Goal: Find specific page/section: Find specific page/section

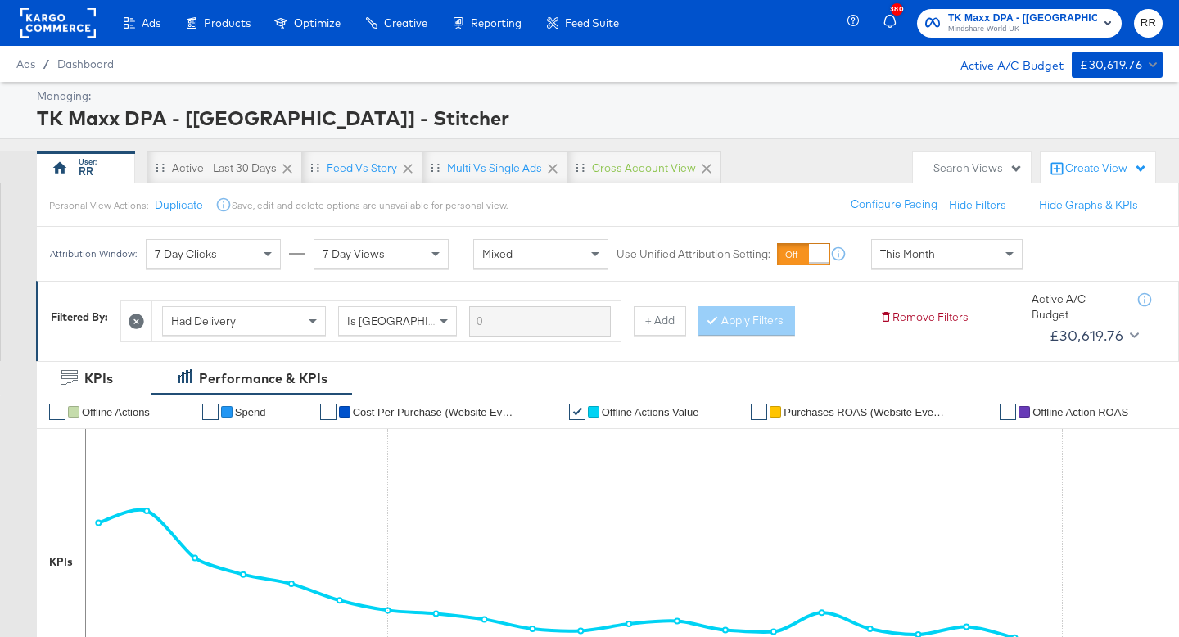
click at [61, 34] on rect at bounding box center [57, 22] width 75 height 29
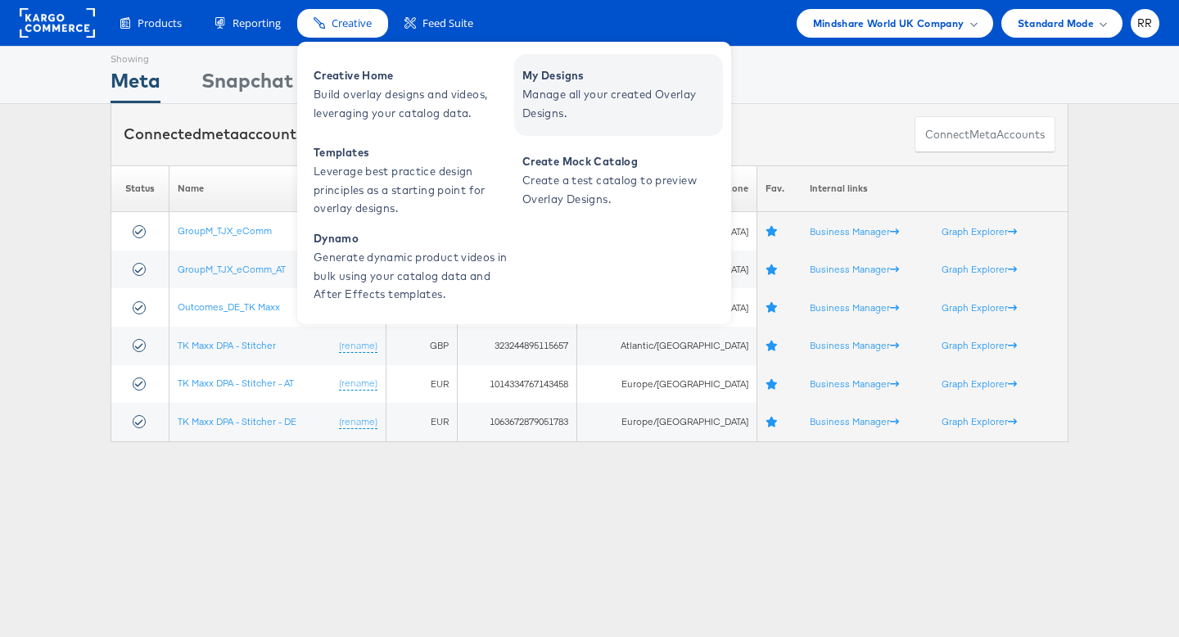
click at [561, 79] on span "My Designs" at bounding box center [621, 75] width 197 height 19
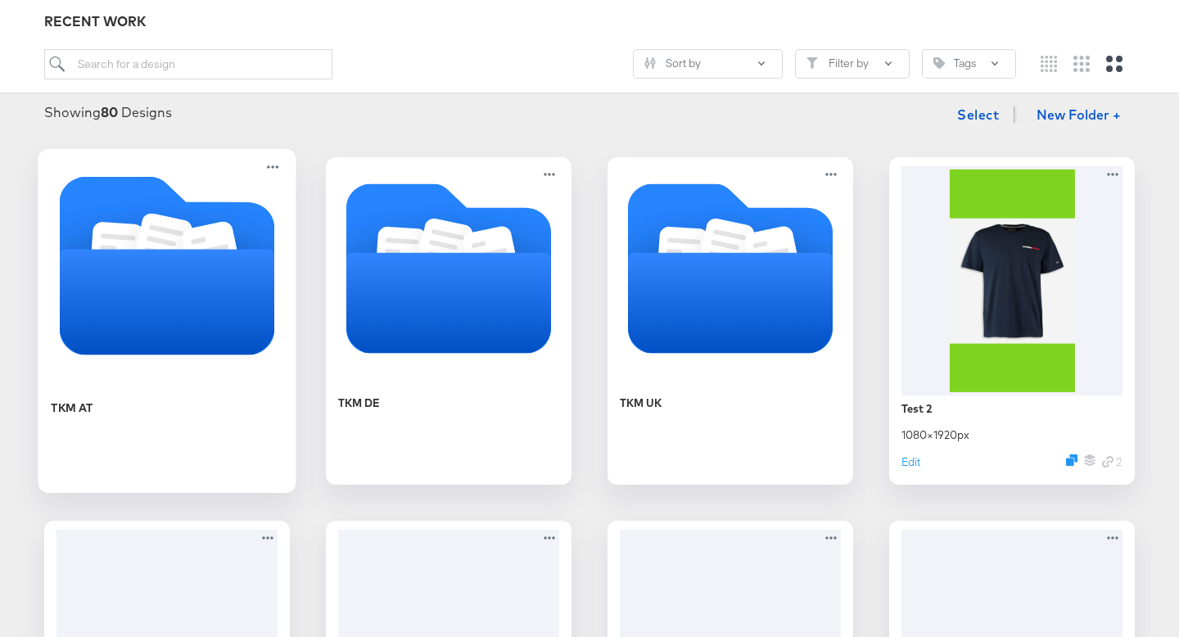
scroll to position [232, 0]
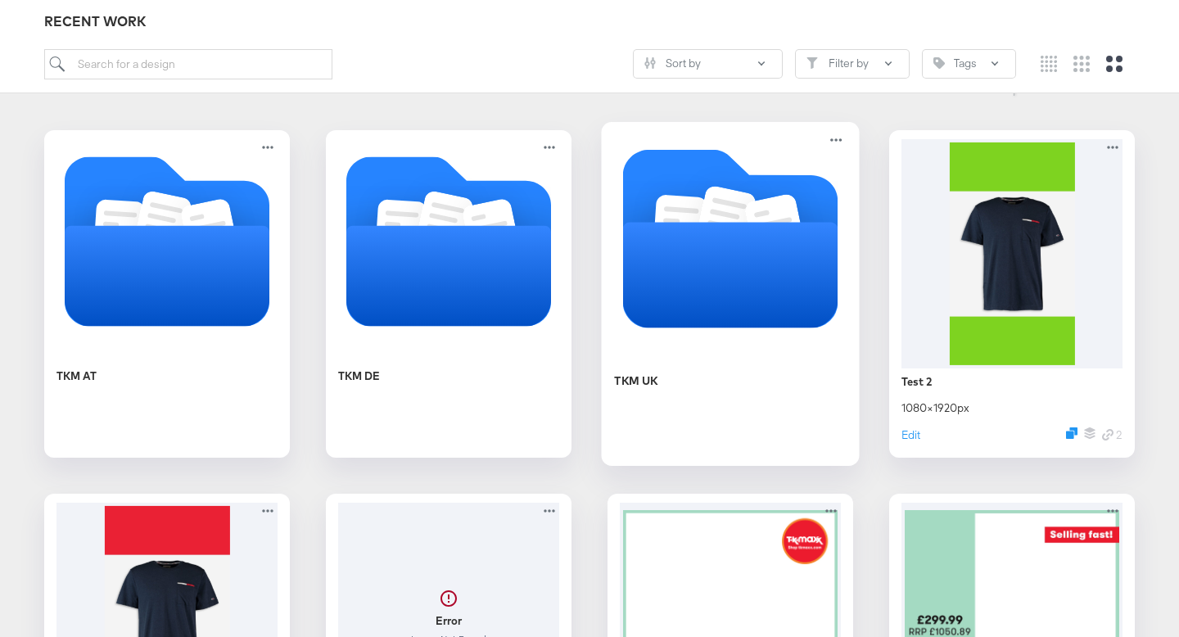
click at [708, 229] on icon "Folder" at bounding box center [730, 275] width 215 height 106
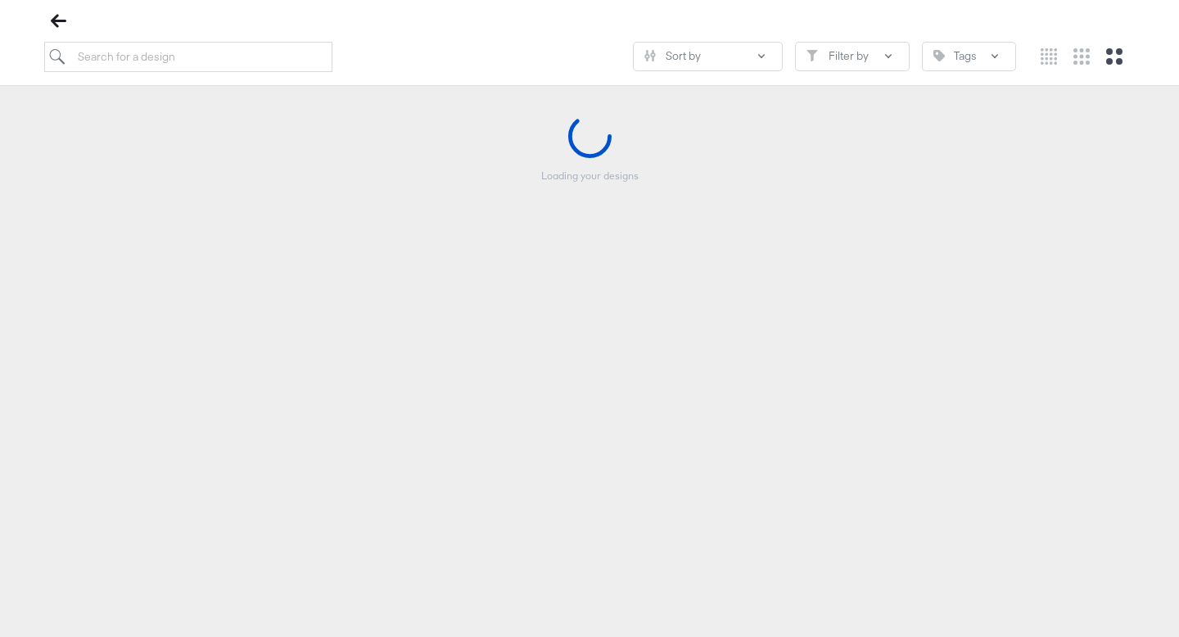
scroll to position [187, 0]
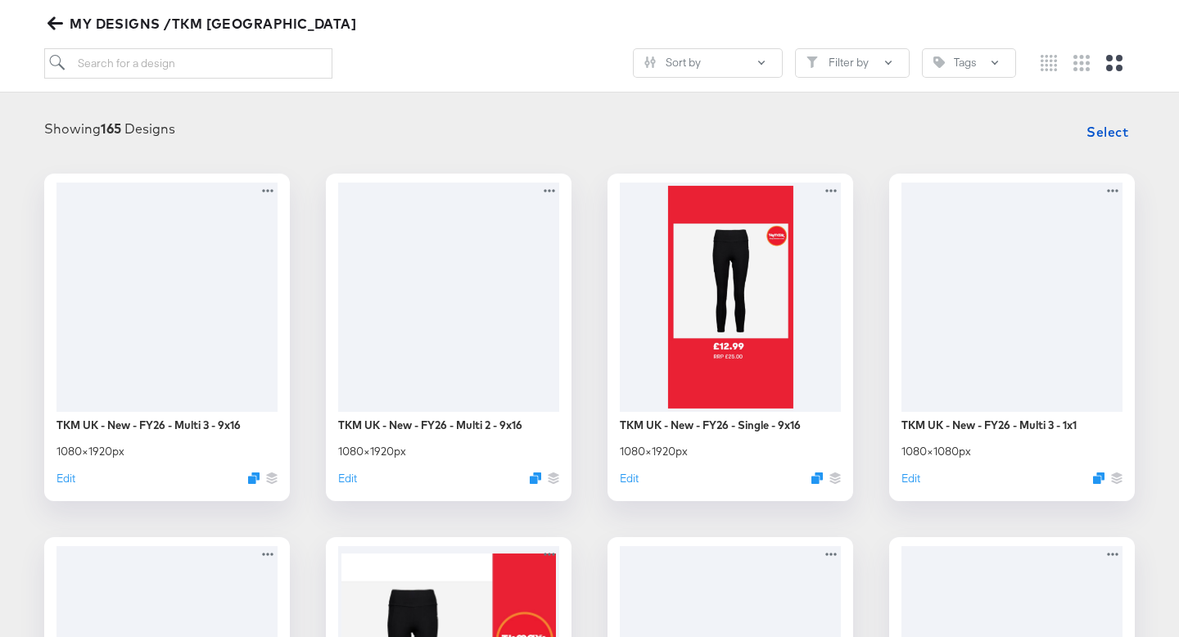
click at [52, 24] on icon "button" at bounding box center [56, 23] width 16 height 13
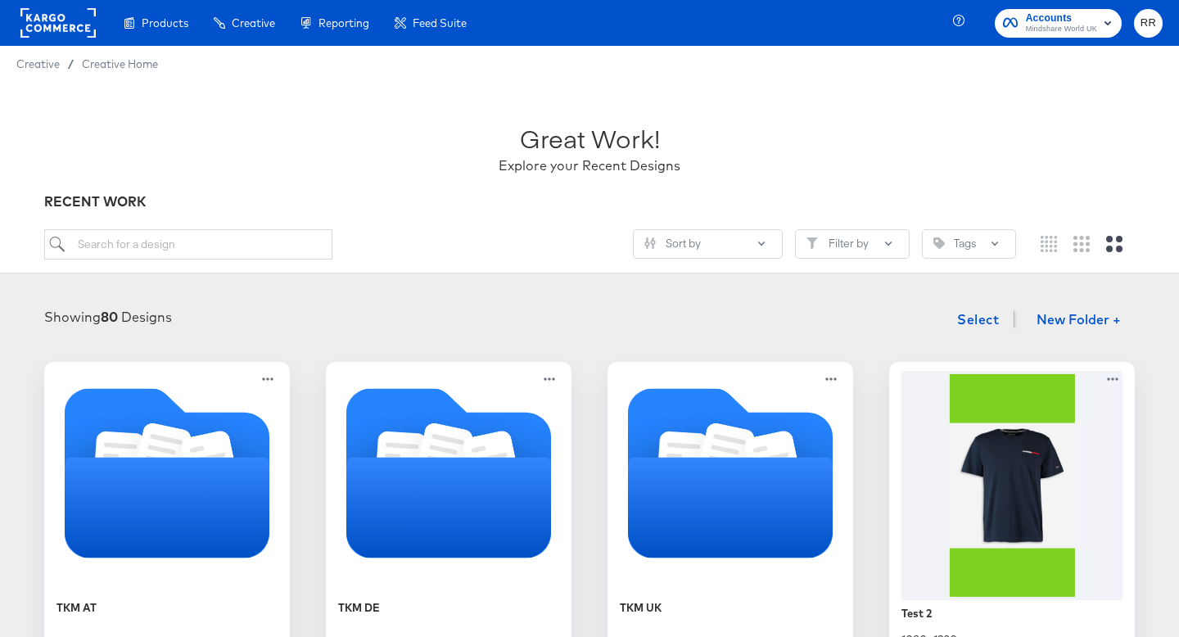
click at [82, 31] on rect at bounding box center [57, 22] width 75 height 29
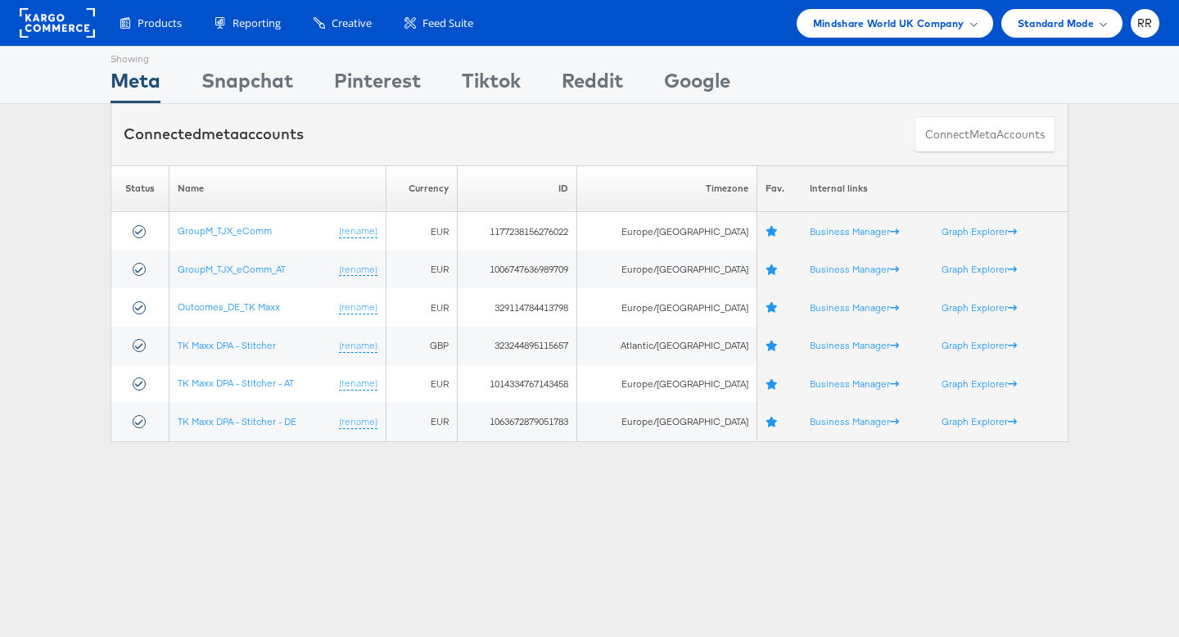
click at [66, 25] on rect at bounding box center [57, 22] width 75 height 29
